Goal: Transaction & Acquisition: Book appointment/travel/reservation

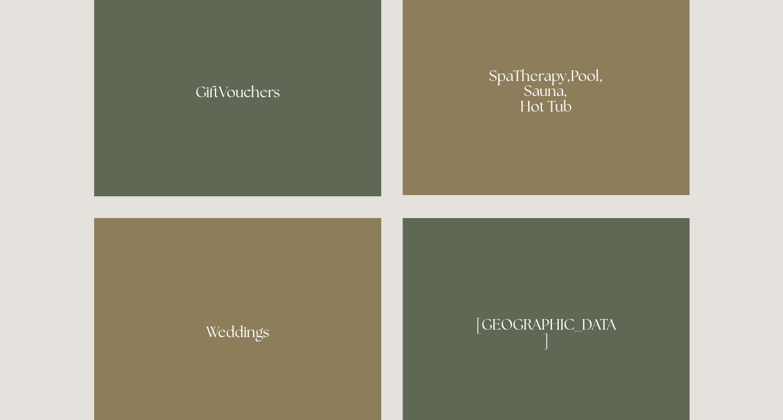
scroll to position [986, 0]
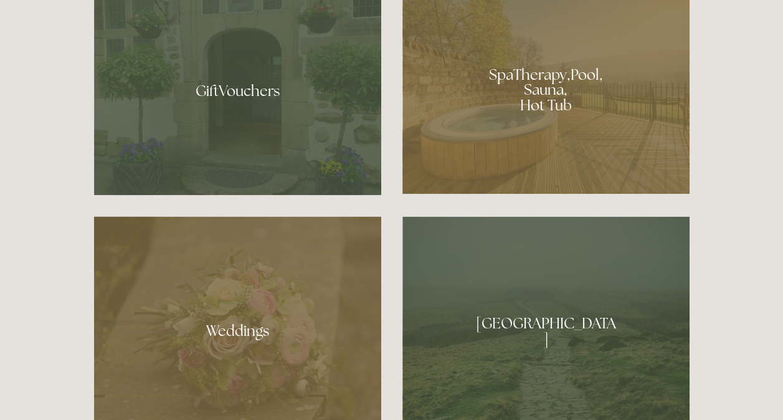
click at [523, 138] on div at bounding box center [545, 86] width 287 height 216
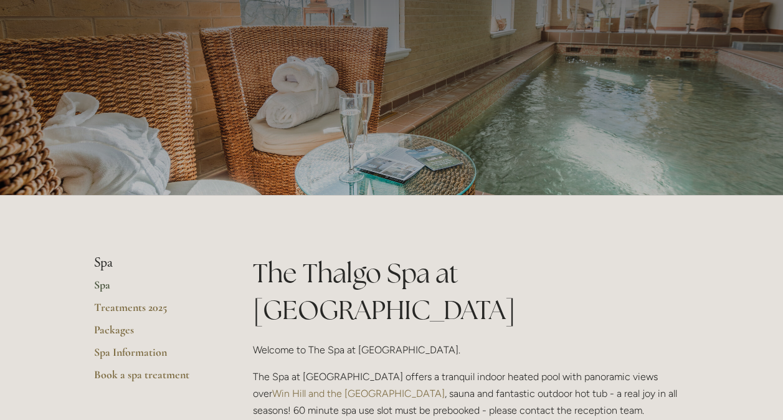
scroll to position [66, 0]
click at [98, 283] on link "Spa" at bounding box center [153, 289] width 119 height 22
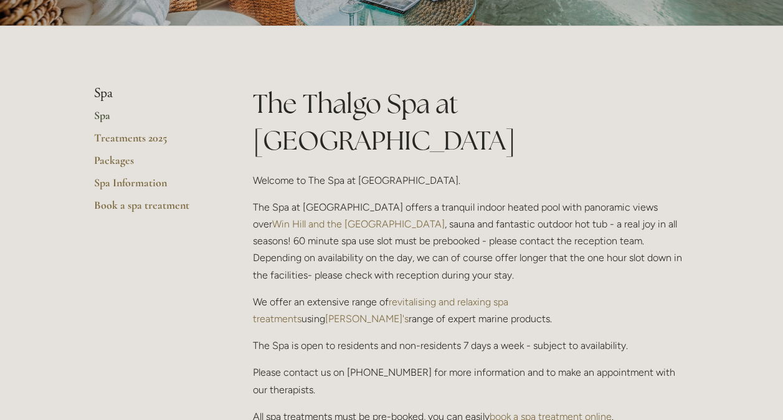
scroll to position [237, 0]
click at [138, 176] on link "Spa Information" at bounding box center [153, 186] width 119 height 22
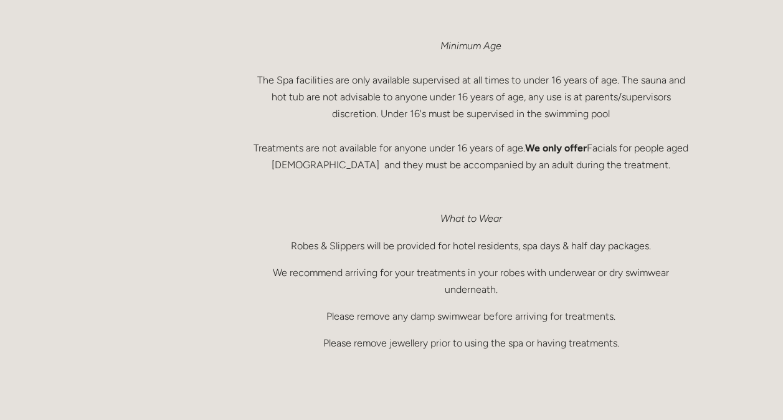
scroll to position [823, 0]
click at [389, 161] on p "Minimum Age The Spa facilities are only available supervised at all times to un…" at bounding box center [471, 105] width 436 height 136
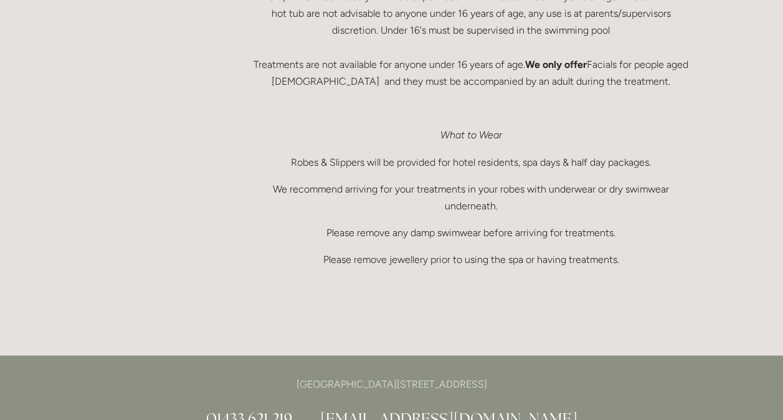
scroll to position [907, 0]
click at [389, 161] on p "Robes & Slippers will be provided for hotel residents, spa days & half day pack…" at bounding box center [471, 161] width 436 height 17
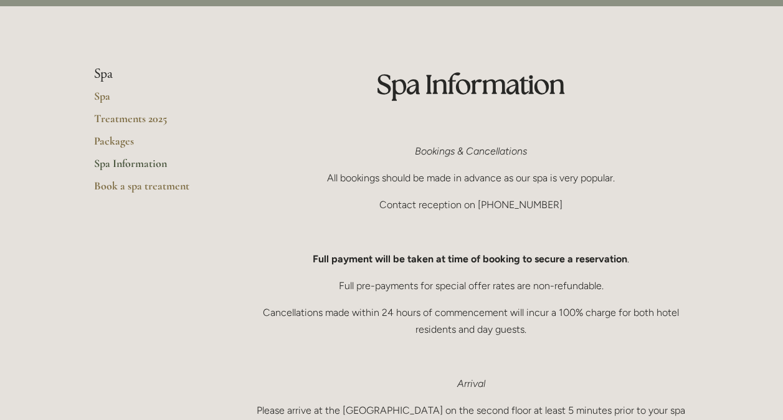
scroll to position [0, 0]
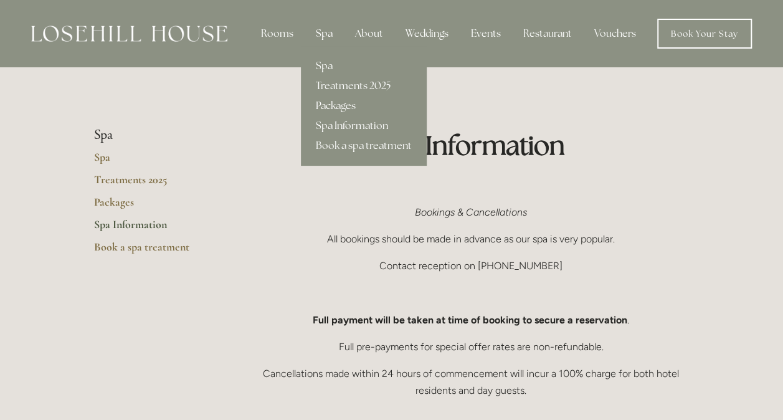
click at [341, 112] on link "Packages" at bounding box center [364, 106] width 126 height 20
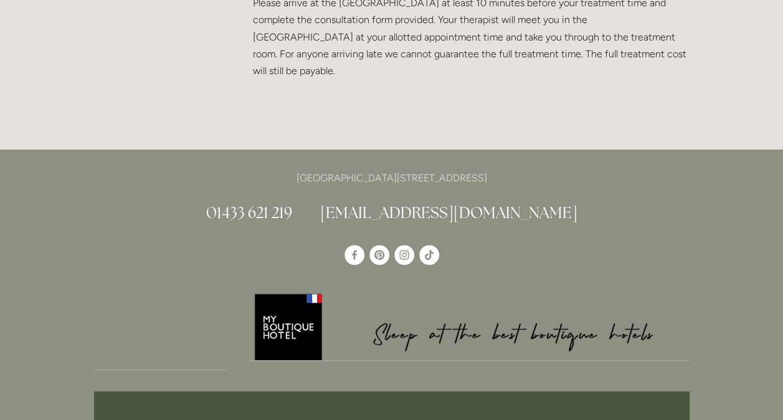
scroll to position [2588, 0]
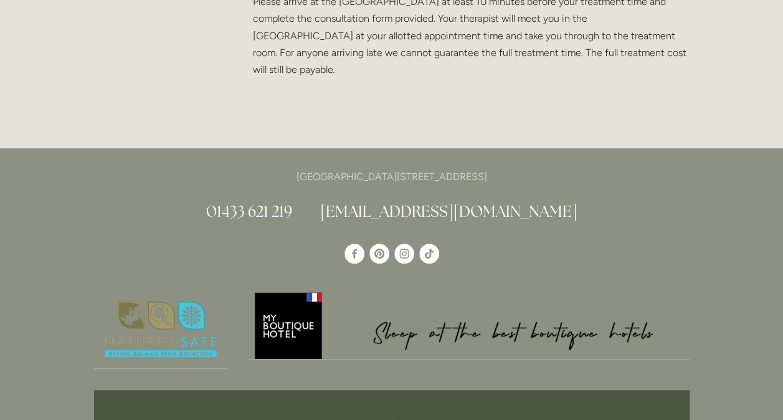
click at [423, 259] on use "TikTok" at bounding box center [429, 253] width 20 height 20
click at [655, 194] on div "[GEOGRAPHIC_DATA][STREET_ADDRESS] 01433 621 219 [EMAIL_ADDRESS][DOMAIN_NAME]" at bounding box center [391, 195] width 595 height 54
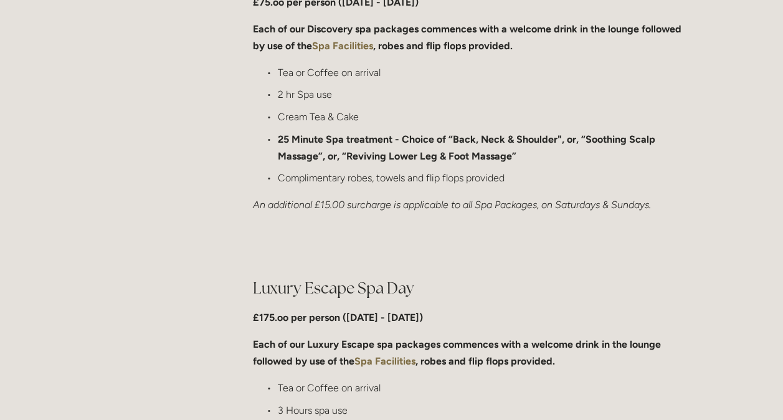
scroll to position [1033, 0]
